Goal: Task Accomplishment & Management: Use online tool/utility

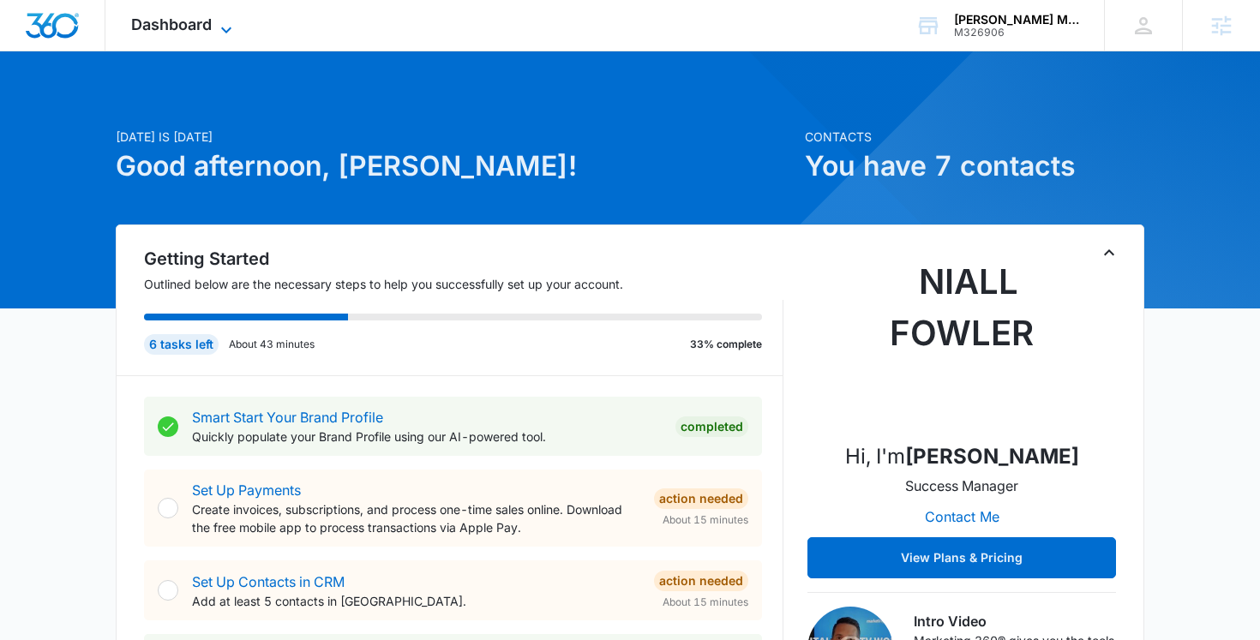
click at [180, 17] on span "Dashboard" at bounding box center [171, 24] width 81 height 18
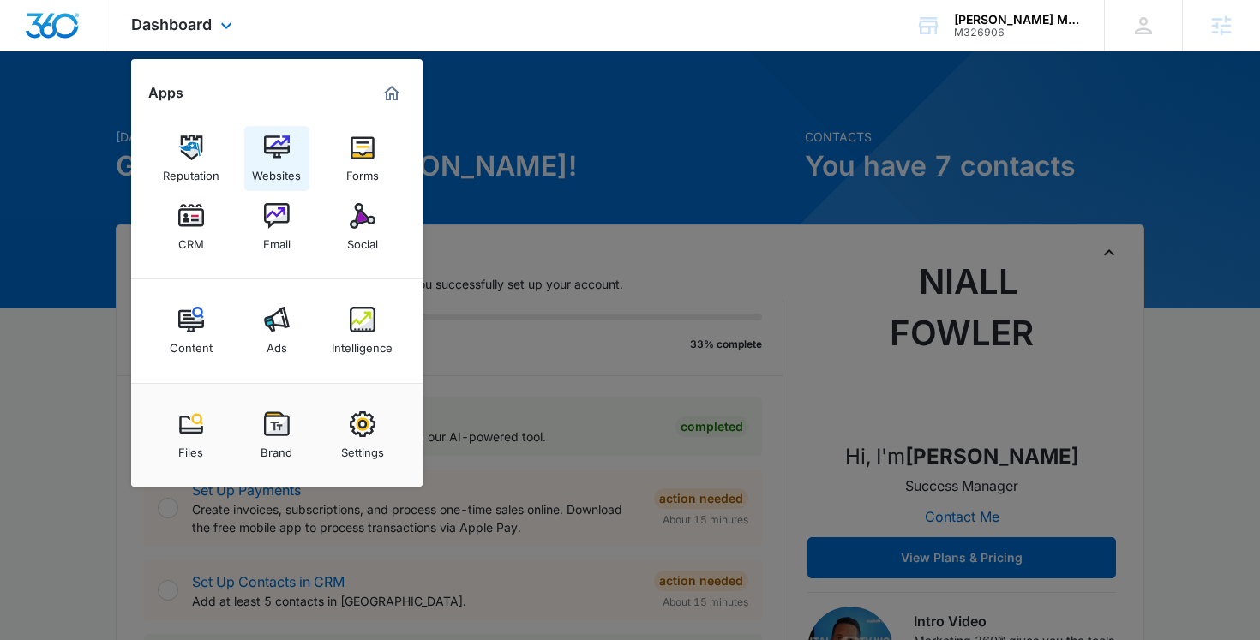
click at [266, 127] on link "Websites" at bounding box center [276, 158] width 65 height 65
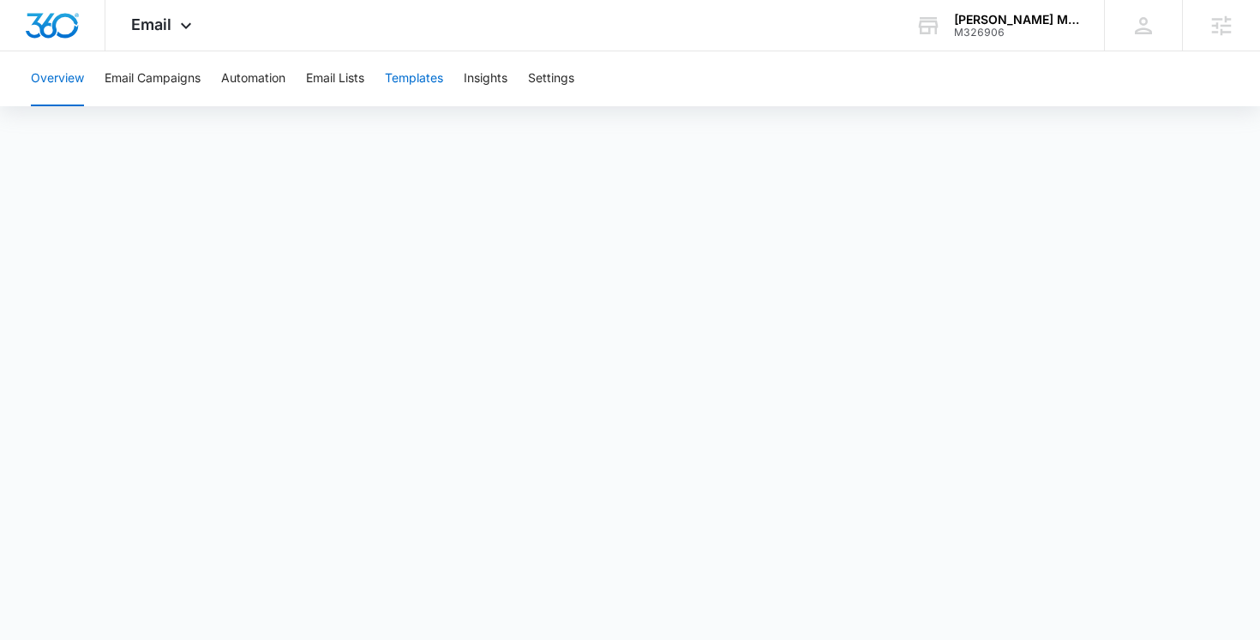
click at [423, 59] on button "Templates" at bounding box center [414, 78] width 58 height 55
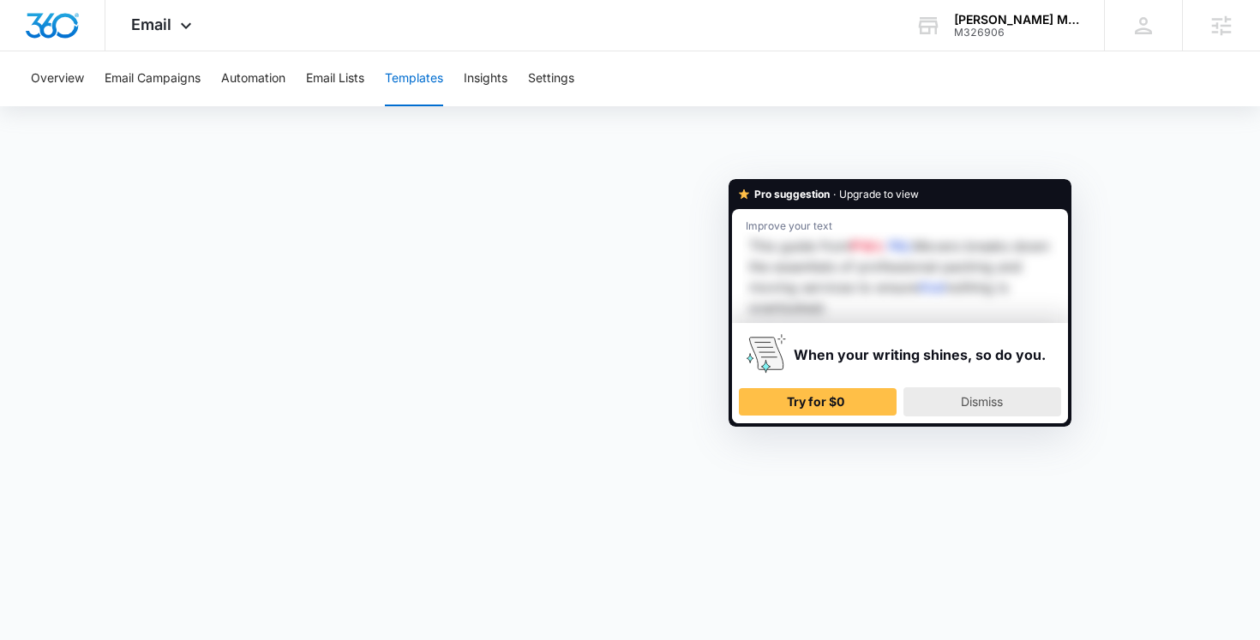
click at [998, 406] on span "Dismiss" at bounding box center [982, 401] width 42 height 15
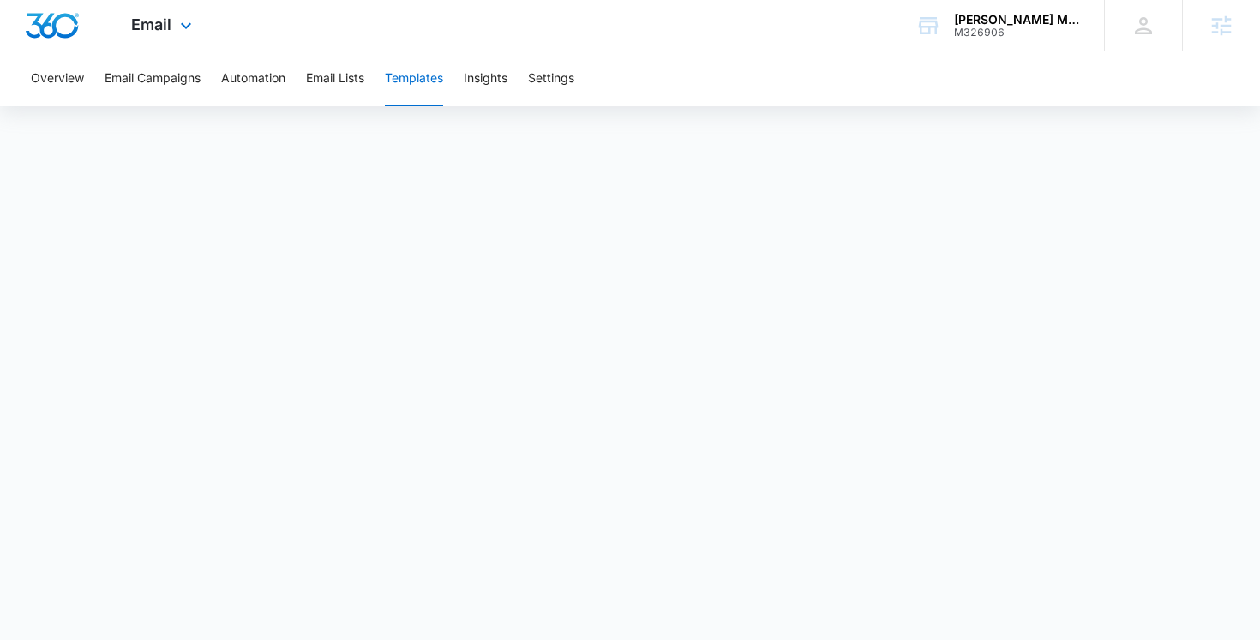
click at [151, 39] on div "Email Apps Reputation Websites Forms CRM Email Social Content Ads Intelligence …" at bounding box center [163, 25] width 117 height 51
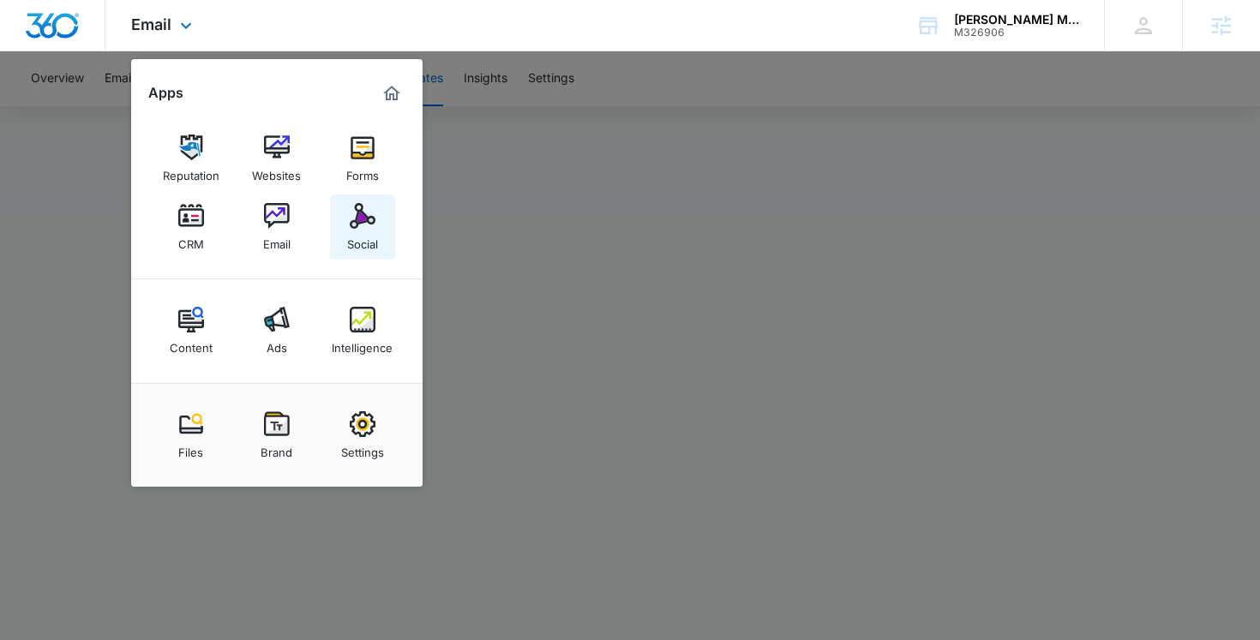
click at [367, 202] on link "Social" at bounding box center [362, 227] width 65 height 65
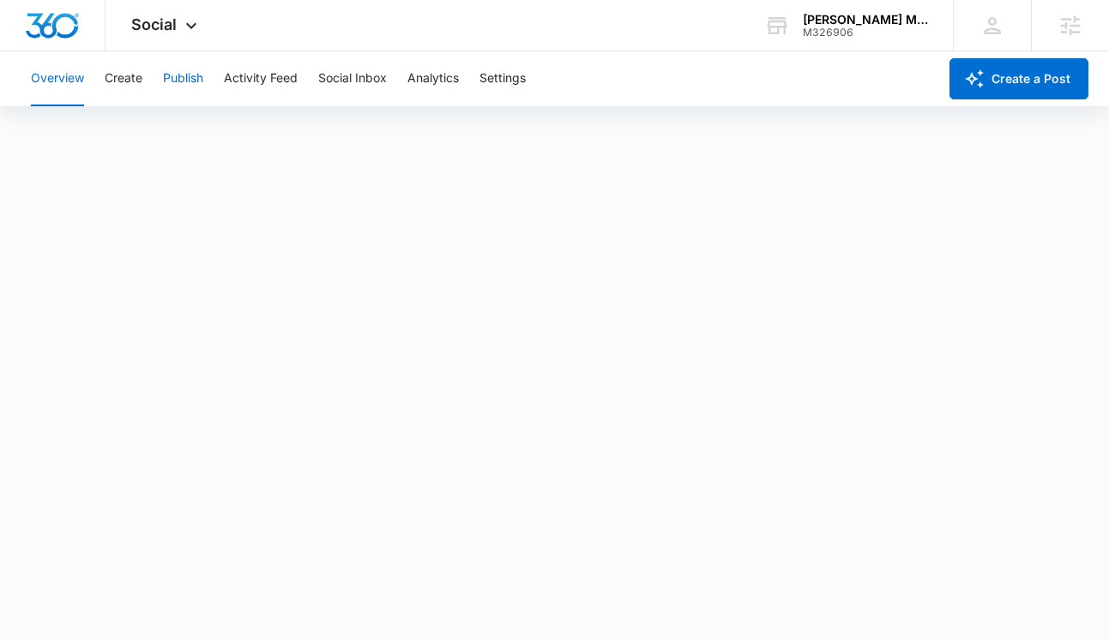
click at [175, 85] on button "Publish" at bounding box center [183, 78] width 40 height 55
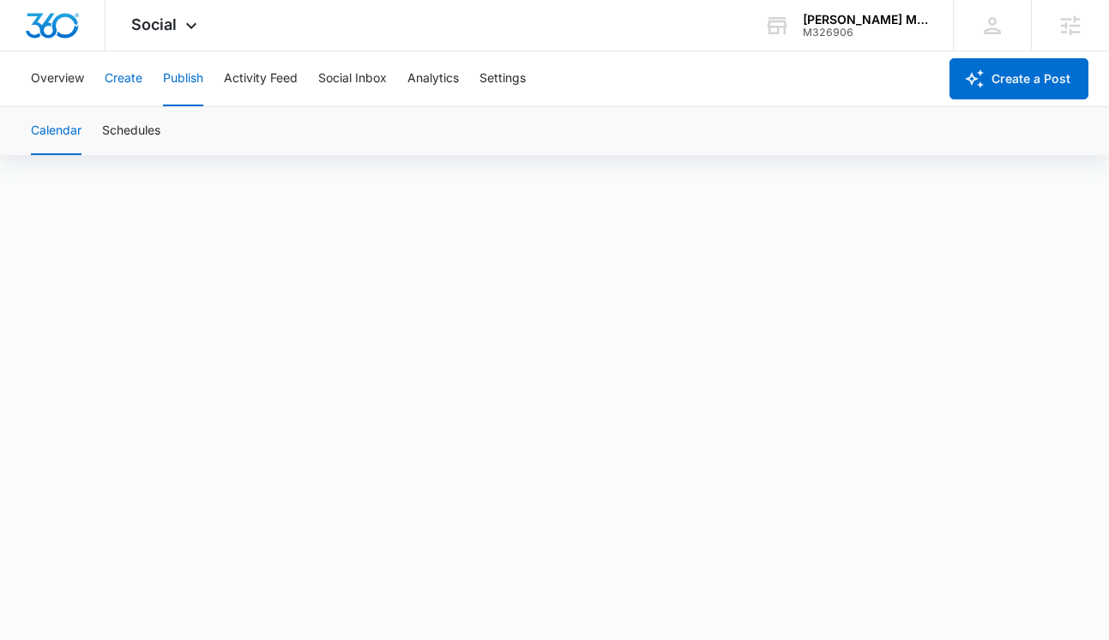
click at [119, 76] on button "Create" at bounding box center [124, 78] width 38 height 55
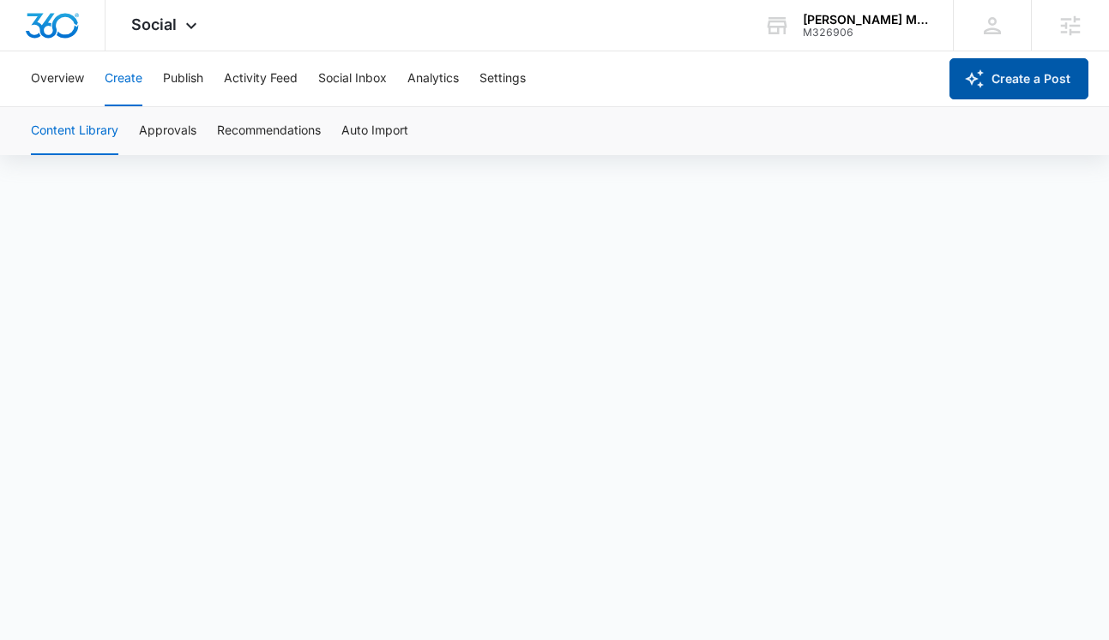
click at [983, 89] on button "Create a Post" at bounding box center [1018, 78] width 139 height 41
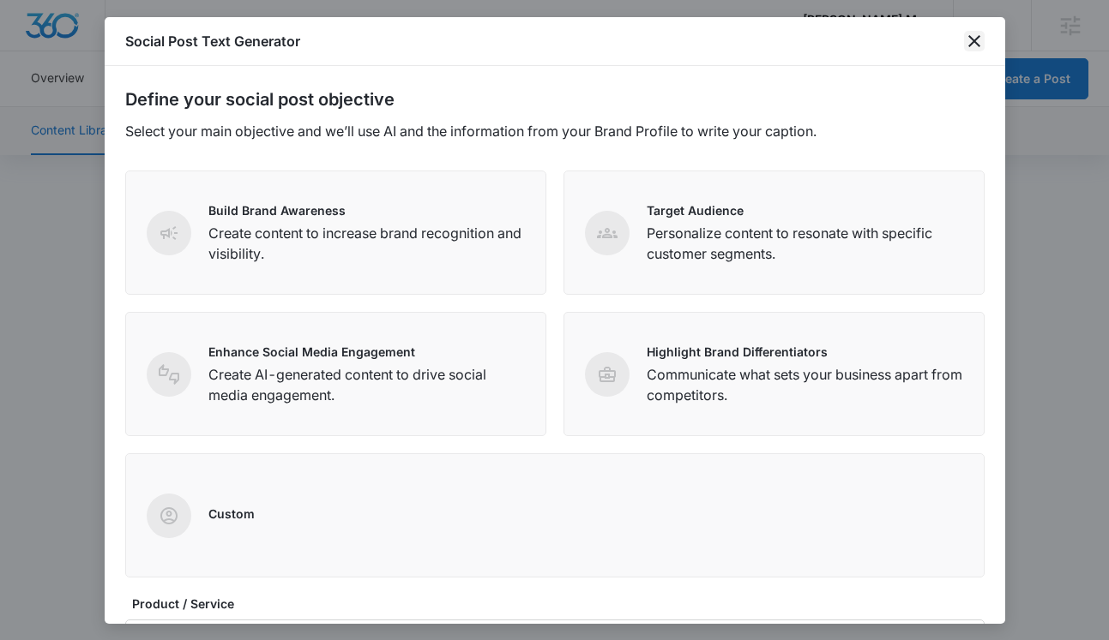
click at [977, 40] on icon "close" at bounding box center [974, 41] width 21 height 21
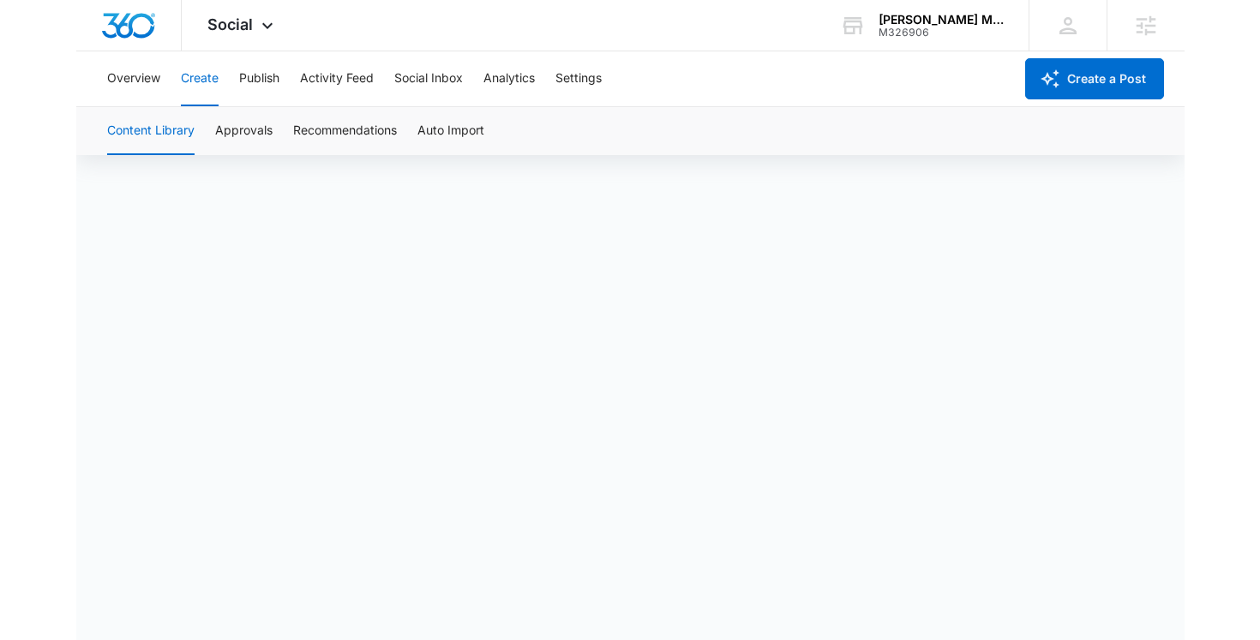
scroll to position [12, 0]
